Goal: Information Seeking & Learning: Check status

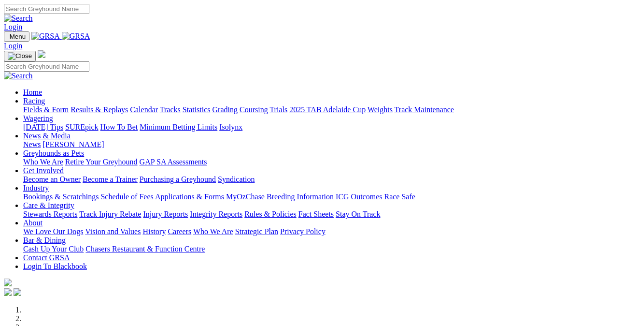
click at [106, 105] on link "Results & Replays" at bounding box center [99, 109] width 57 height 8
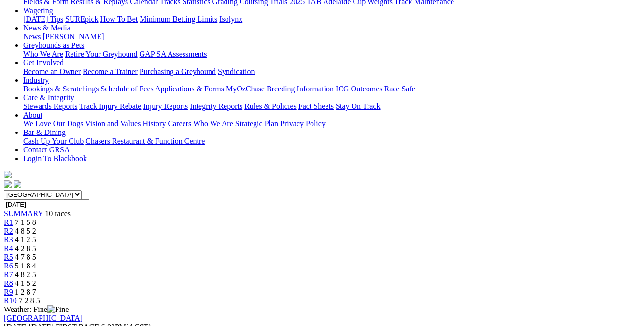
scroll to position [128, 0]
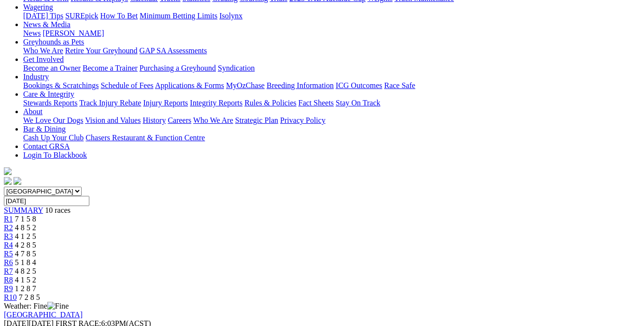
click at [36, 275] on span "4 1 5 2" at bounding box center [25, 279] width 21 height 8
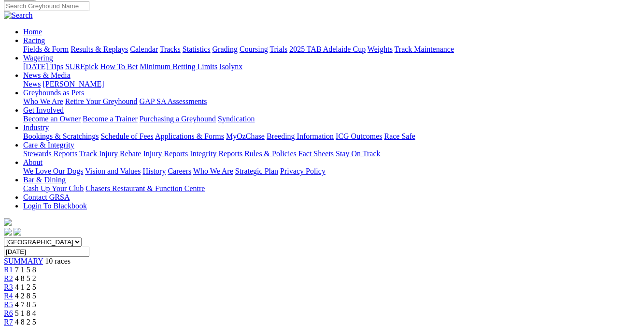
scroll to position [45, 0]
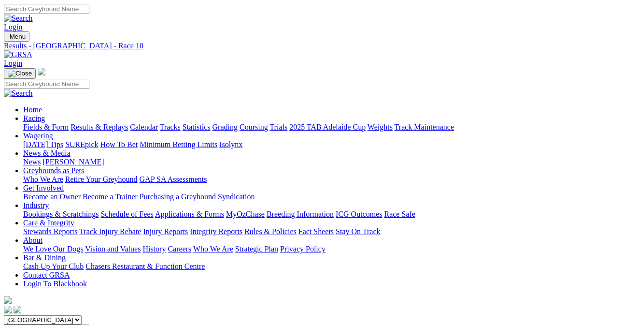
click at [158, 123] on link "Calendar" at bounding box center [144, 127] width 28 height 8
